Goal: Find specific page/section: Find specific page/section

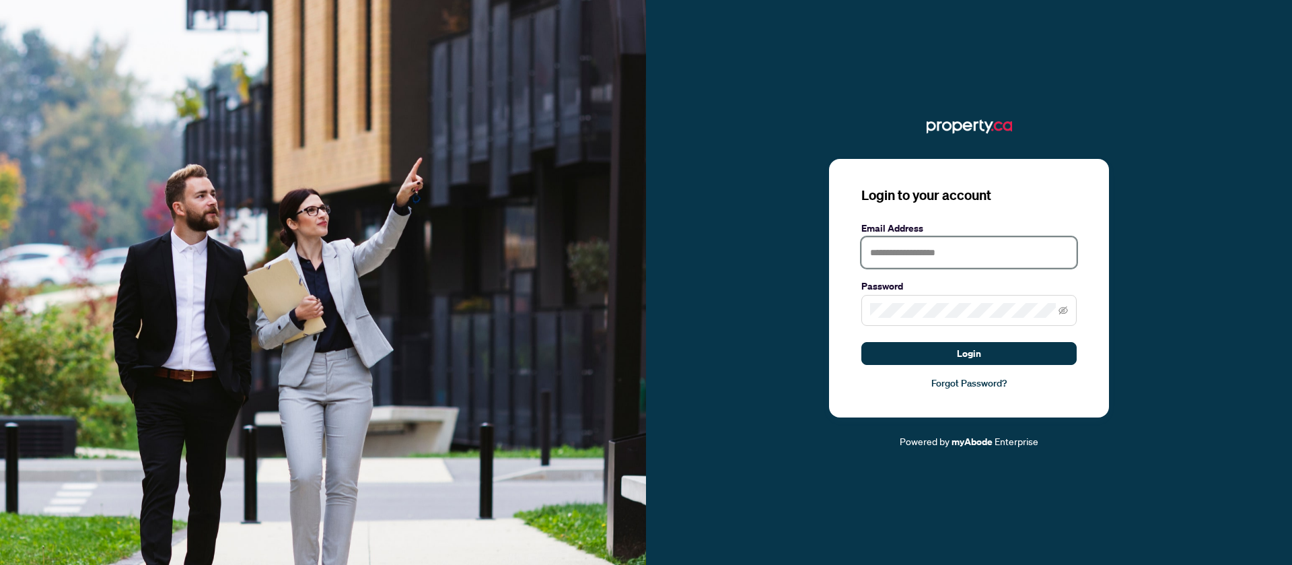
click at [881, 261] on input "text" at bounding box center [968, 252] width 215 height 31
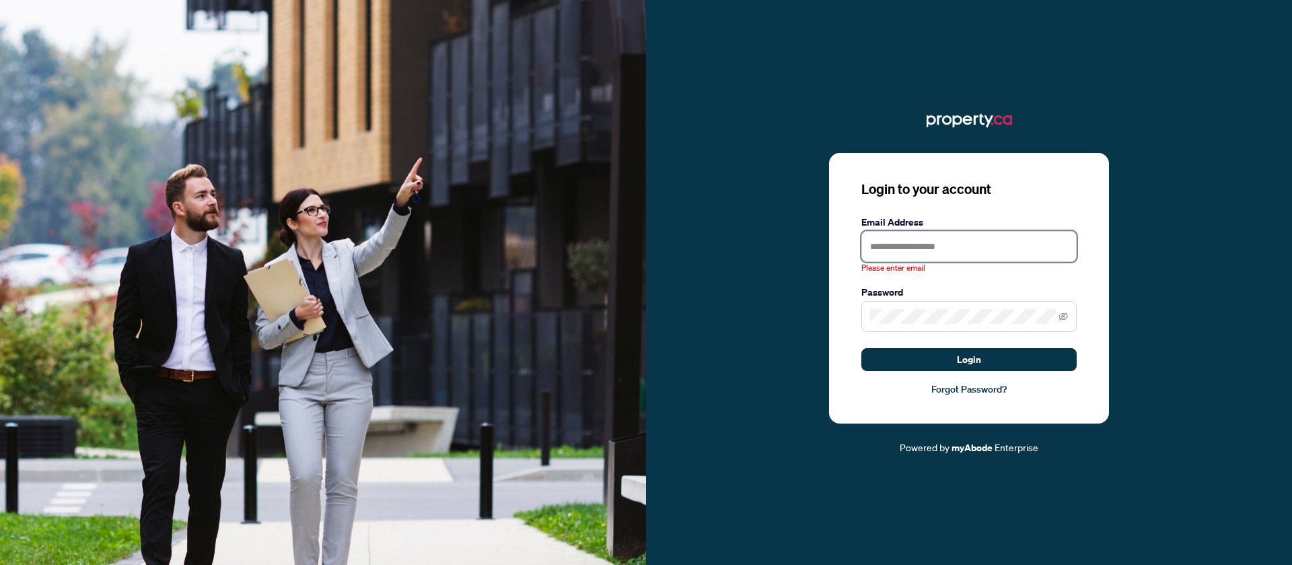
type input "**********"
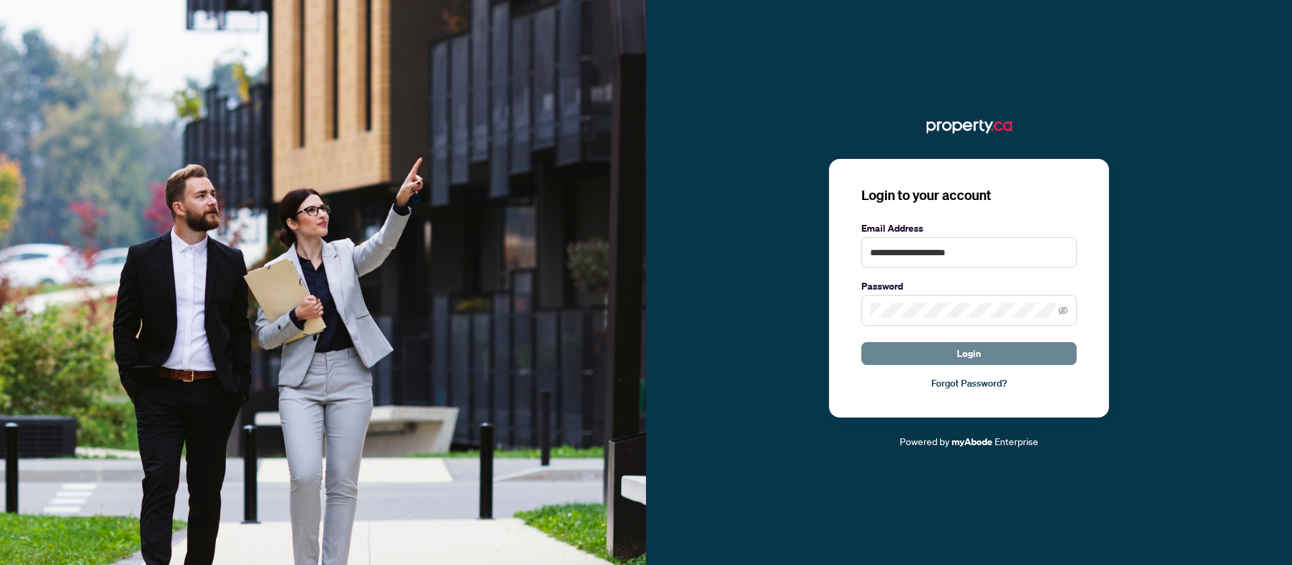
click at [949, 355] on button "Login" at bounding box center [968, 353] width 215 height 23
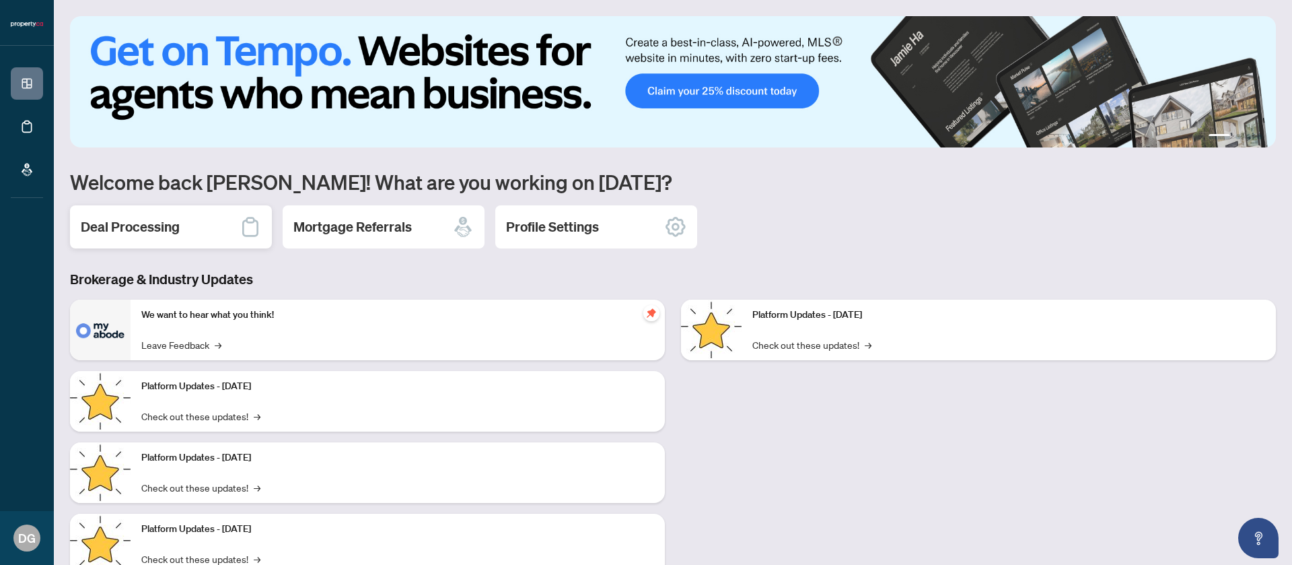
click at [157, 226] on h2 "Deal Processing" at bounding box center [130, 226] width 99 height 19
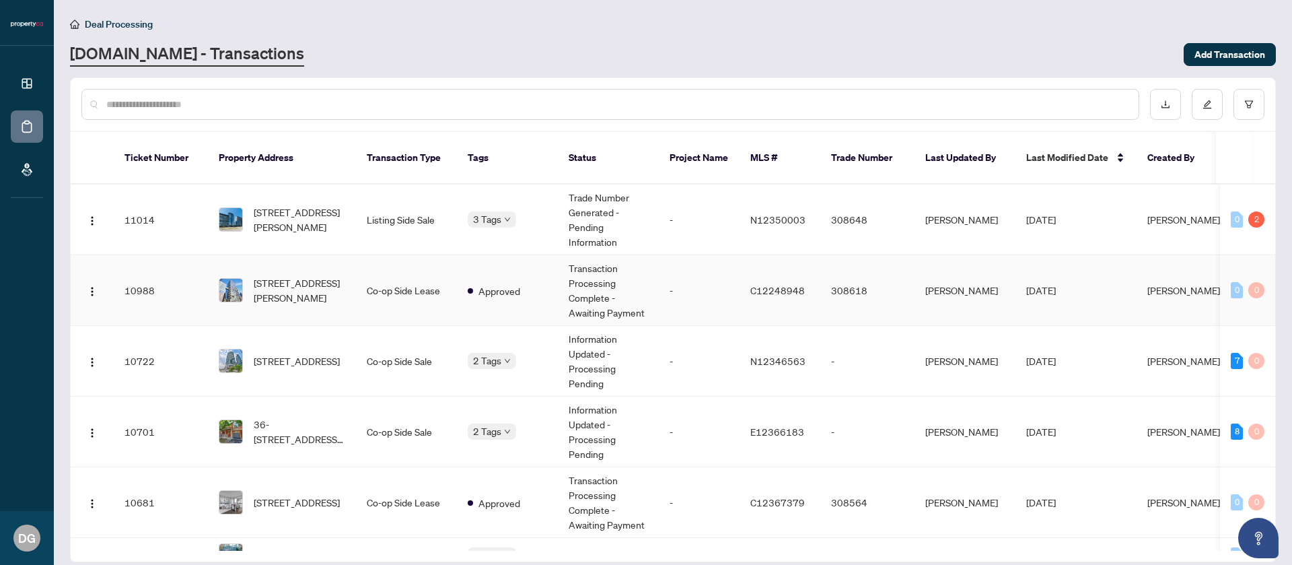
click at [447, 248] on td "Listing Side Sale" at bounding box center [406, 219] width 101 height 71
click at [403, 258] on td "Co-op Side Lease" at bounding box center [406, 290] width 101 height 71
click at [295, 238] on td "[STREET_ADDRESS][PERSON_NAME]" at bounding box center [282, 219] width 148 height 71
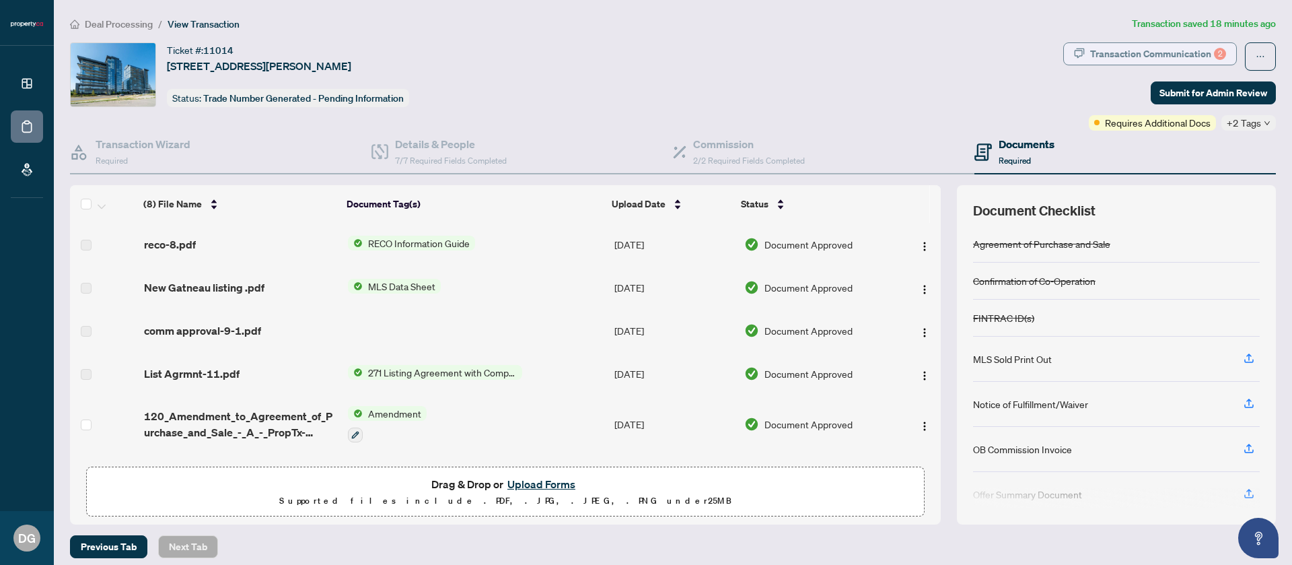
click at [1174, 62] on div "Transaction Communication 2" at bounding box center [1158, 54] width 136 height 22
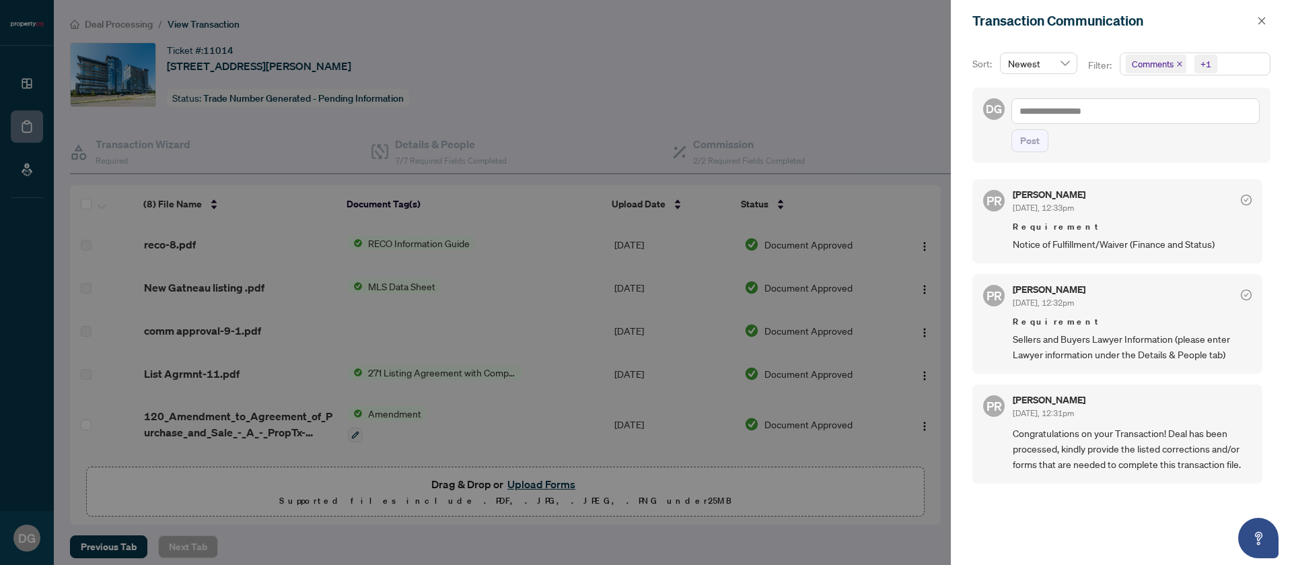
scroll to position [3, 0]
click at [770, 67] on div at bounding box center [646, 282] width 1292 height 565
